Goal: Use online tool/utility: Utilize a website feature to perform a specific function

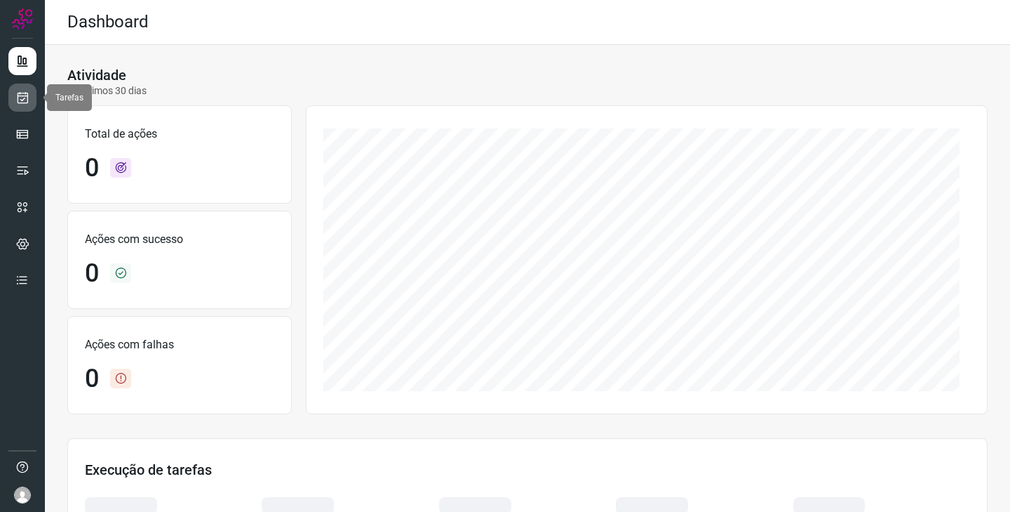
click at [34, 90] on link at bounding box center [22, 98] width 28 height 28
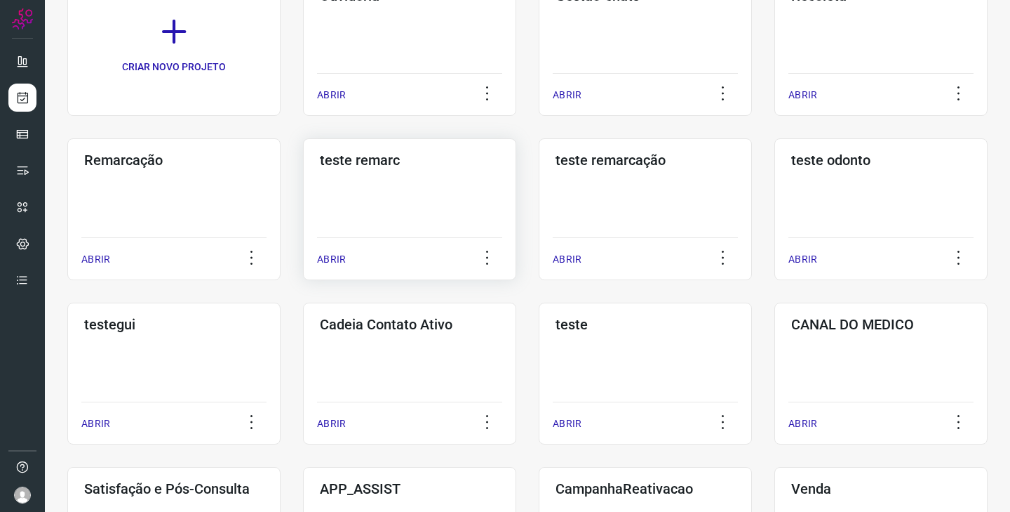
scroll to position [140, 0]
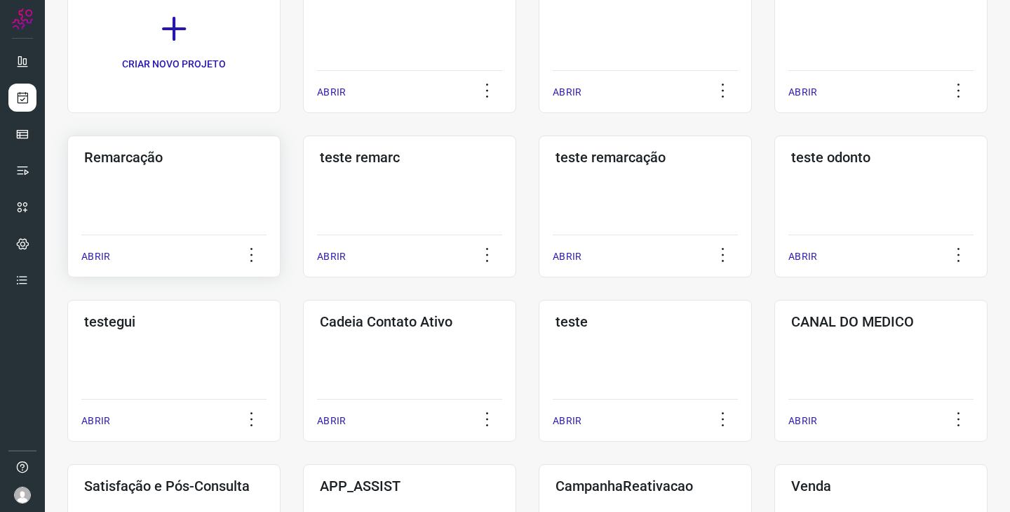
click at [303, 191] on div "Remarcação ABRIR" at bounding box center [409, 206] width 213 height 142
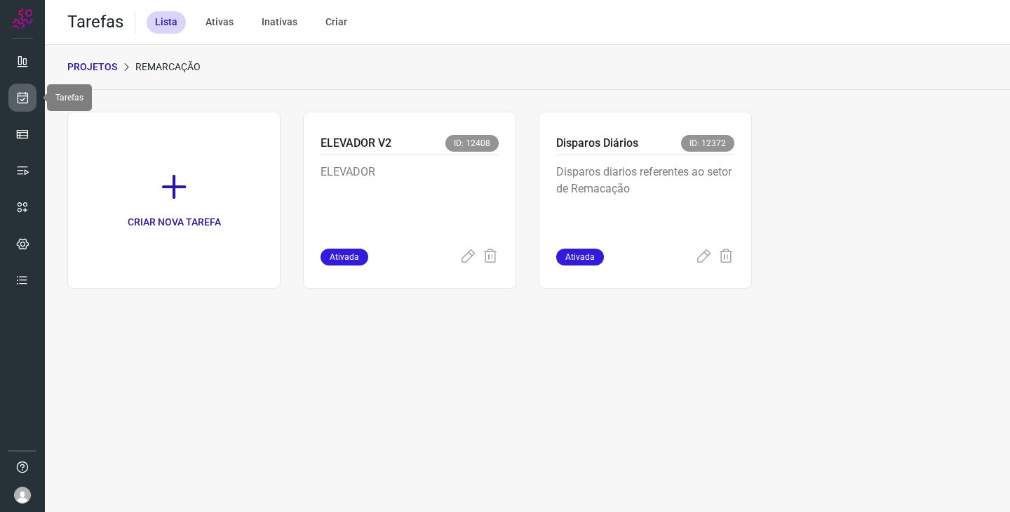
click at [25, 95] on icon at bounding box center [22, 98] width 15 height 14
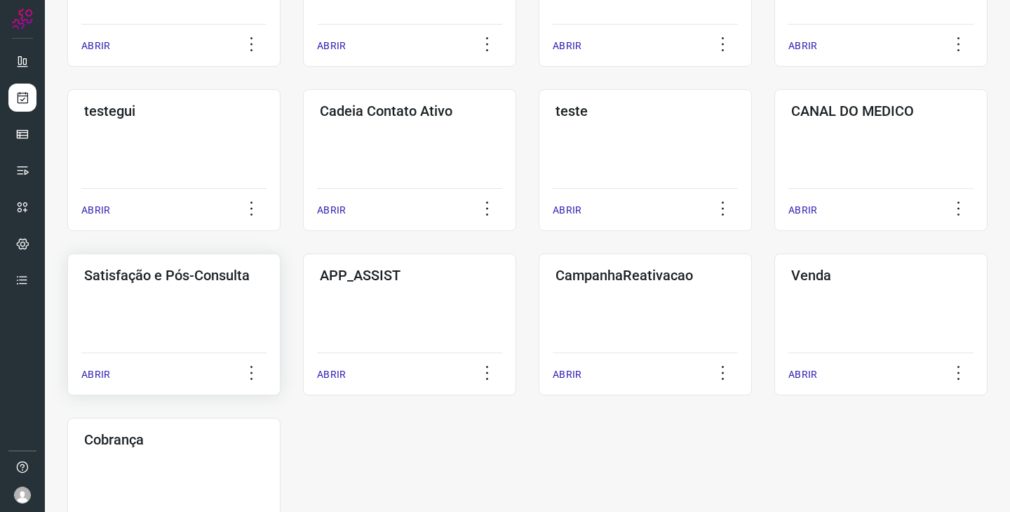
click at [303, 318] on div "Satisfação e Pós-Consulta ABRIR" at bounding box center [409, 324] width 213 height 142
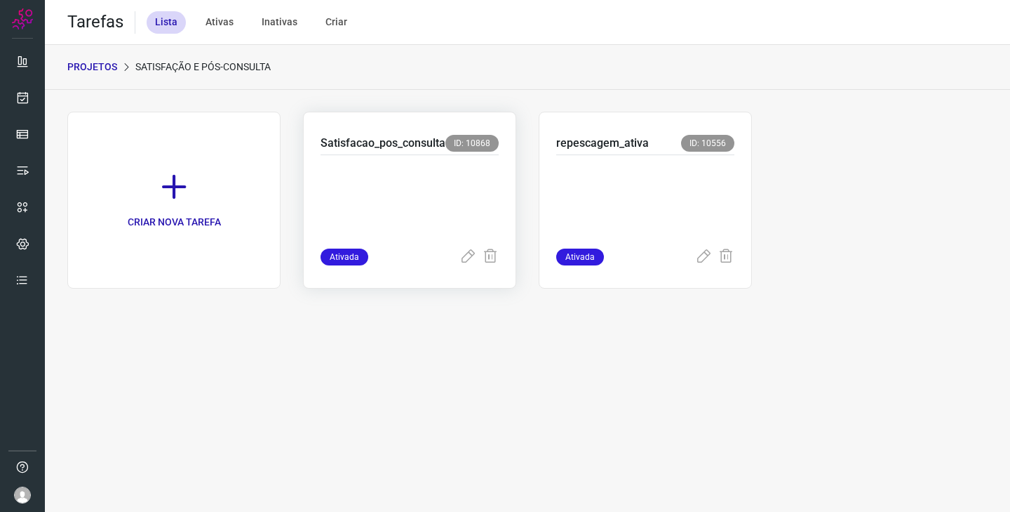
click at [384, 192] on p at bounding box center [410, 198] width 178 height 70
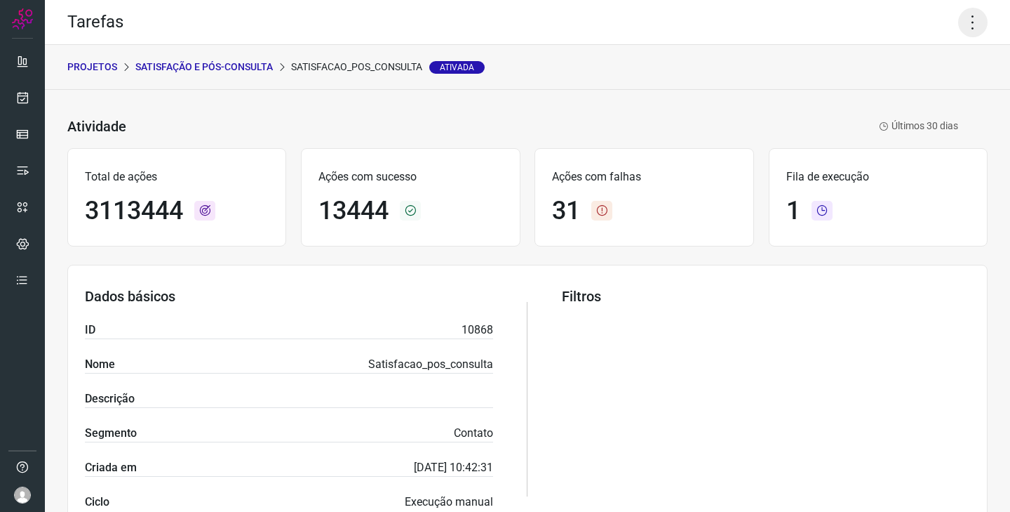
click at [967, 20] on icon at bounding box center [973, 22] width 29 height 29
click at [915, 93] on li "Executar" at bounding box center [913, 92] width 128 height 22
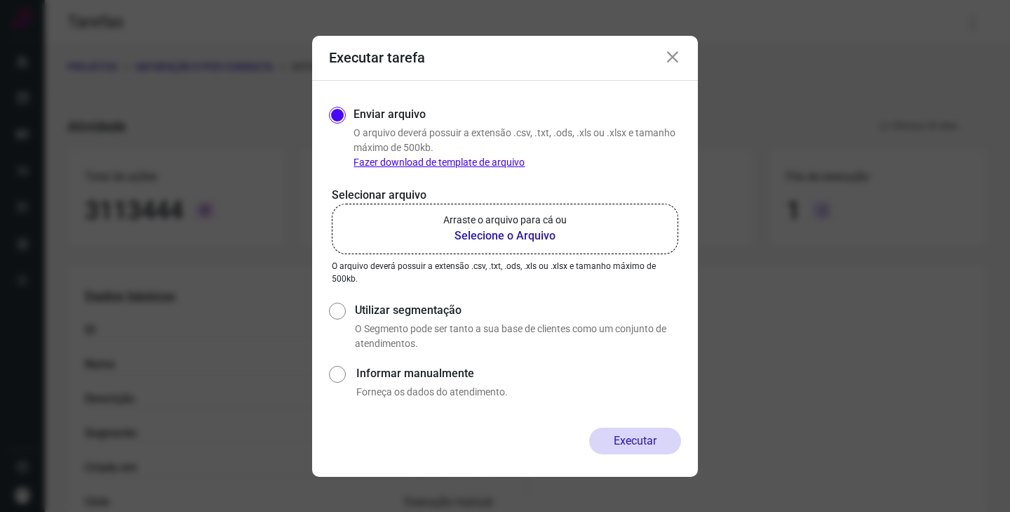
click at [540, 219] on p "Arraste o arquivo para cá ou" at bounding box center [504, 220] width 123 height 15
click at [0, 0] on input "Arraste o arquivo para cá ou Selecione o Arquivo" at bounding box center [0, 0] width 0 height 0
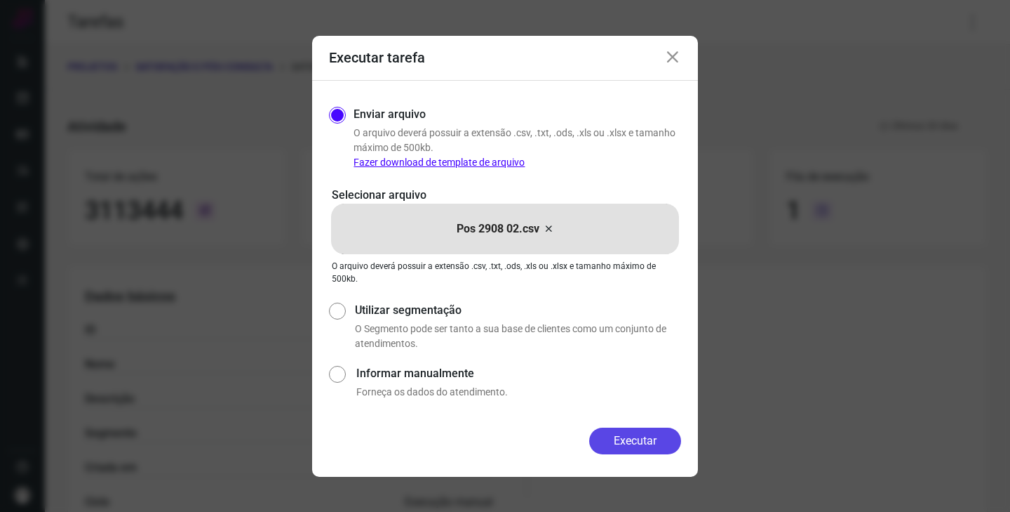
click at [620, 443] on button "Executar" at bounding box center [635, 440] width 92 height 27
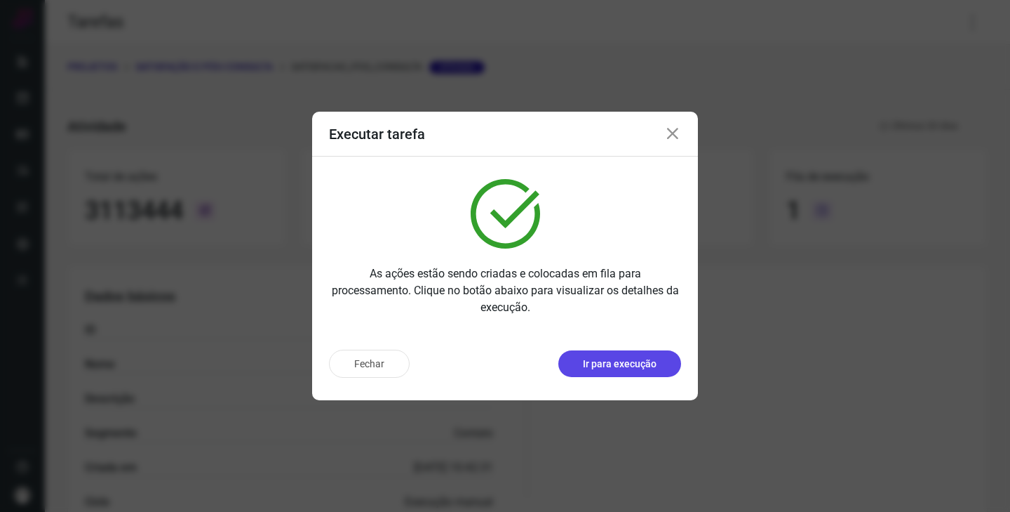
click at [632, 369] on p "Ir para execução" at bounding box center [620, 363] width 74 height 15
